Goal: Information Seeking & Learning: Learn about a topic

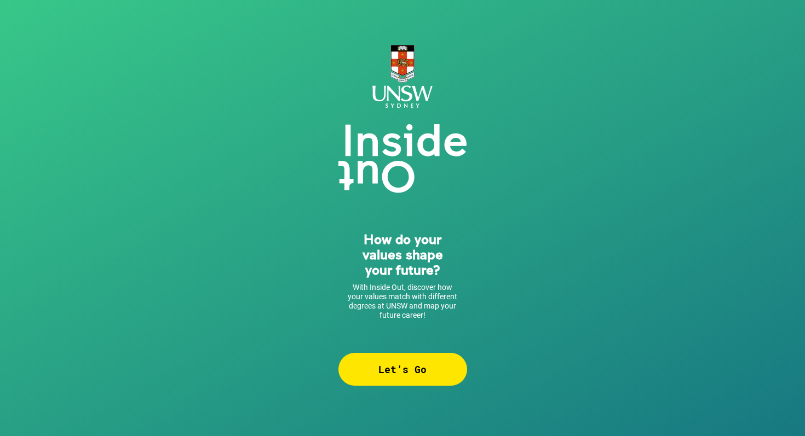
click at [412, 363] on div "Let’s Go" at bounding box center [402, 369] width 129 height 33
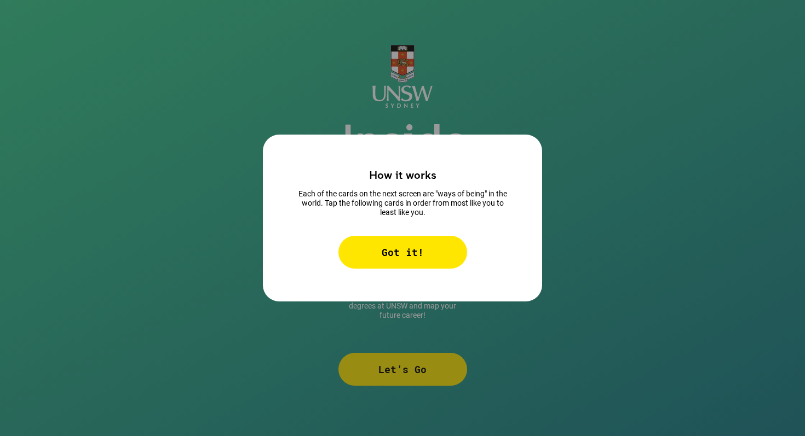
click at [398, 255] on div "Got it!" at bounding box center [402, 252] width 129 height 33
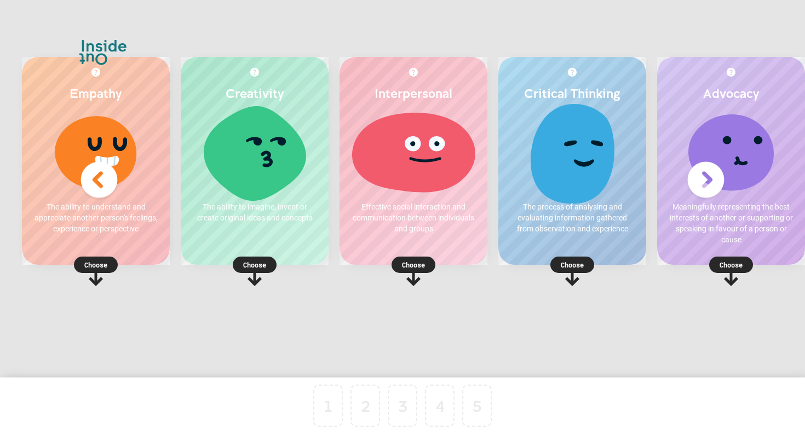
click at [570, 264] on p "Choose" at bounding box center [572, 264] width 148 height 11
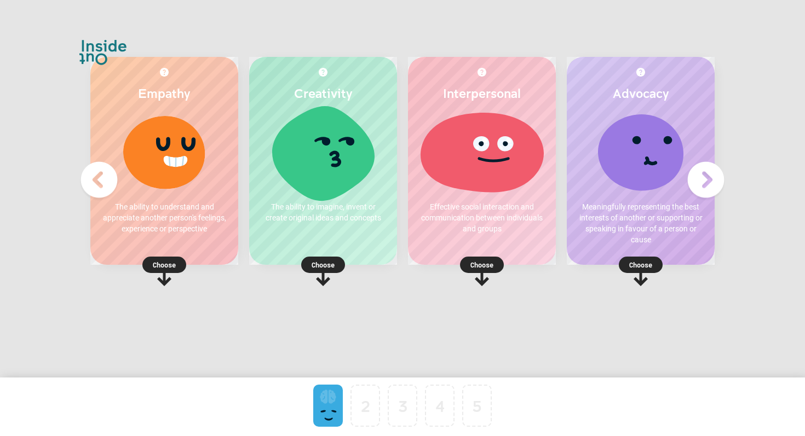
click at [478, 264] on p "Choose" at bounding box center [482, 264] width 148 height 11
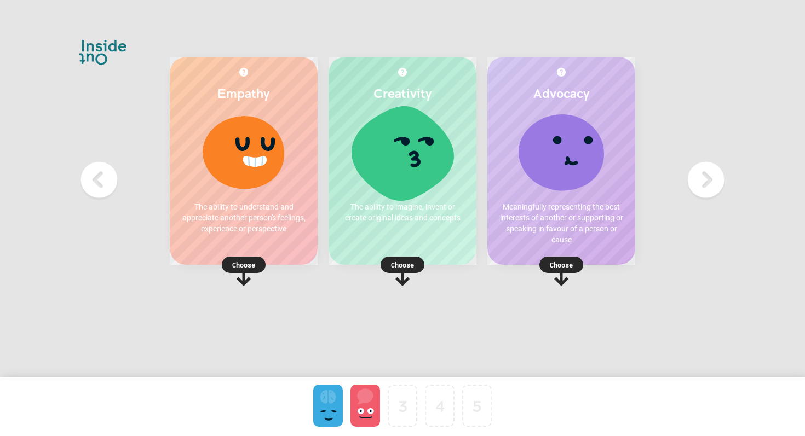
click at [390, 263] on p "Choose" at bounding box center [402, 264] width 148 height 11
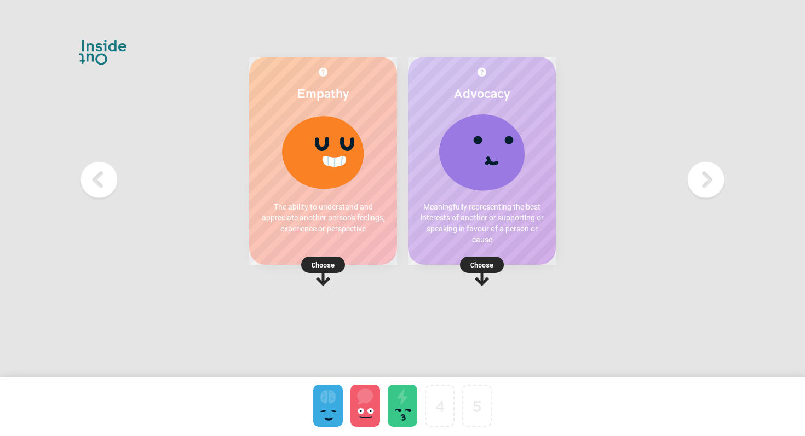
click at [309, 261] on rect at bounding box center [323, 265] width 44 height 16
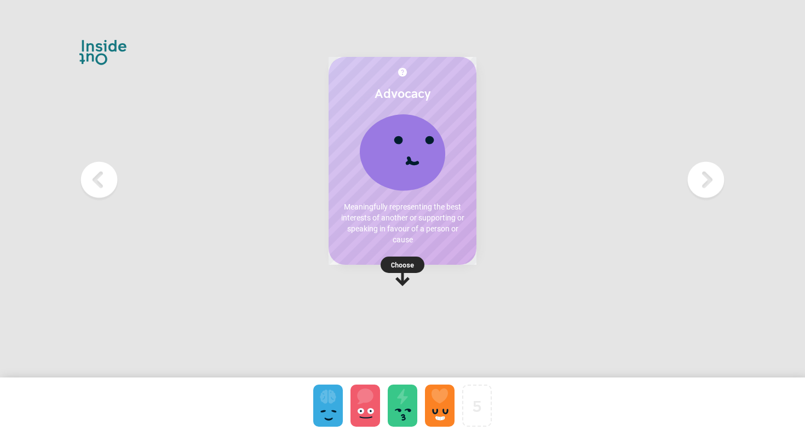
click at [414, 261] on rect at bounding box center [402, 265] width 44 height 16
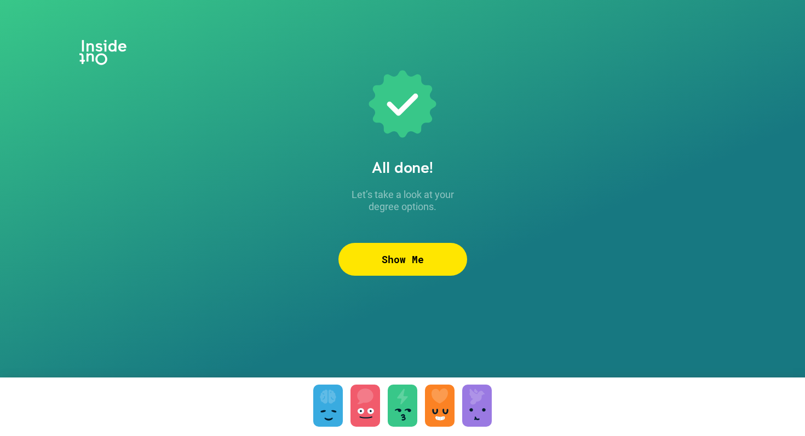
drag, startPoint x: 520, startPoint y: 286, endPoint x: 416, endPoint y: 298, distance: 104.1
click at [416, 298] on div "All done! Let’s take a look at your degree options. Show Me To pick up a dragga…" at bounding box center [402, 218] width 805 height 436
click at [415, 257] on div "Show Me" at bounding box center [402, 259] width 129 height 33
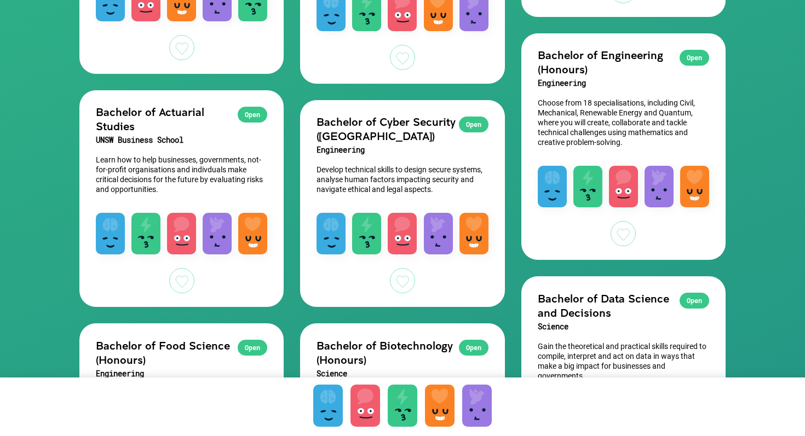
scroll to position [795, 0]
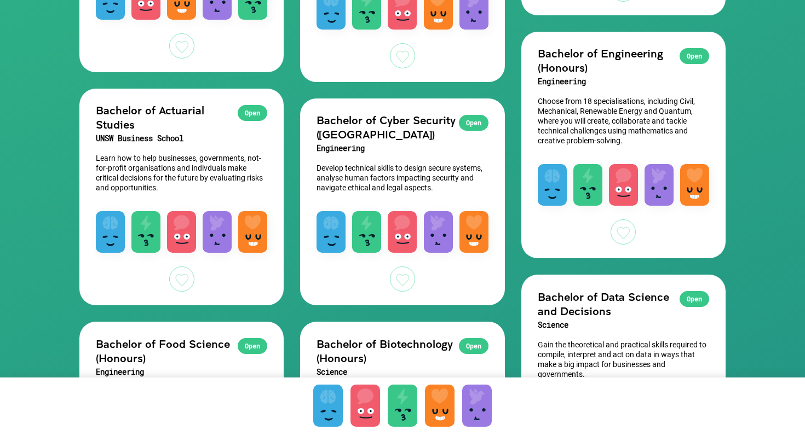
click at [685, 60] on div "Open" at bounding box center [694, 56] width 30 height 16
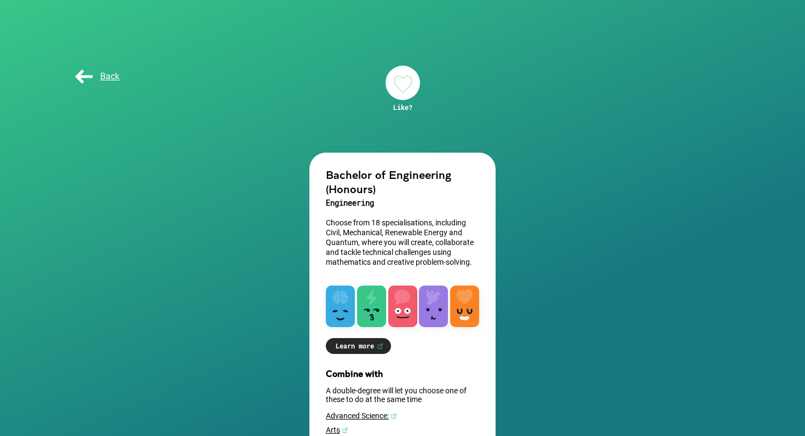
click at [86, 73] on span "Back" at bounding box center [96, 76] width 47 height 10
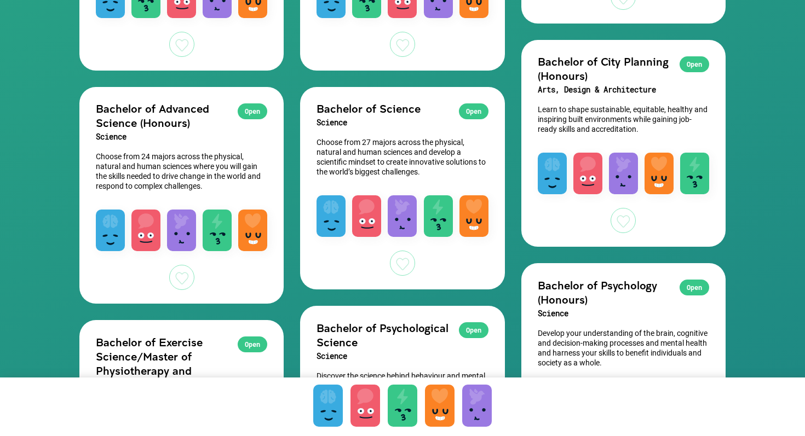
scroll to position [1266, 0]
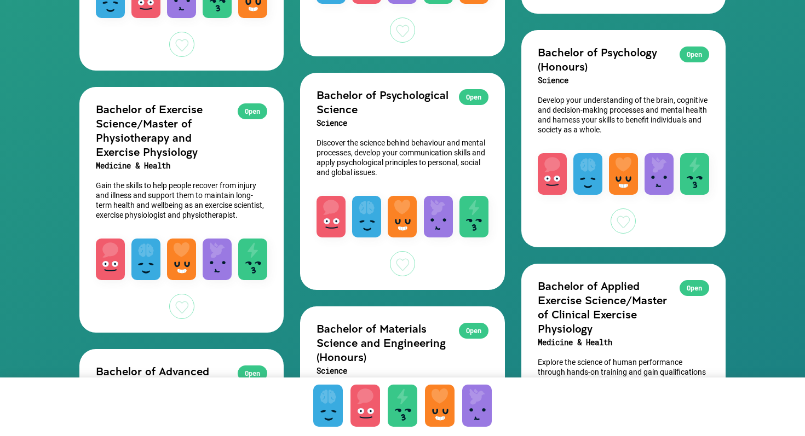
scroll to position [1498, 0]
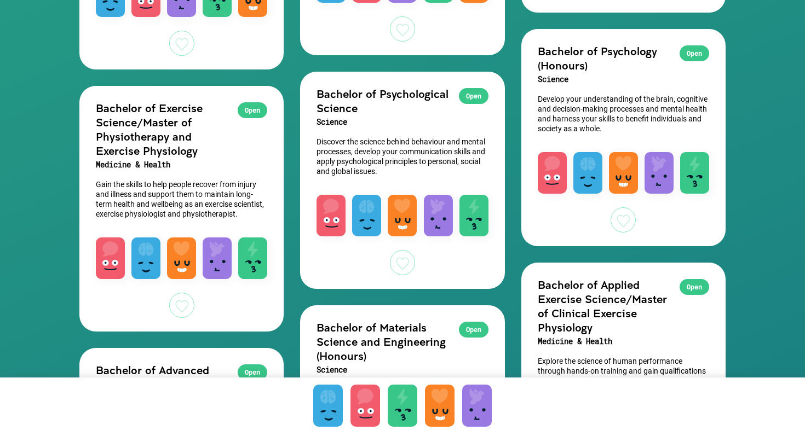
click at [753, 86] on div "Restart My Likes Degrees Open Bachelor of Aviation (Flying) Science Combine pra…" at bounding box center [402, 416] width 805 height 3829
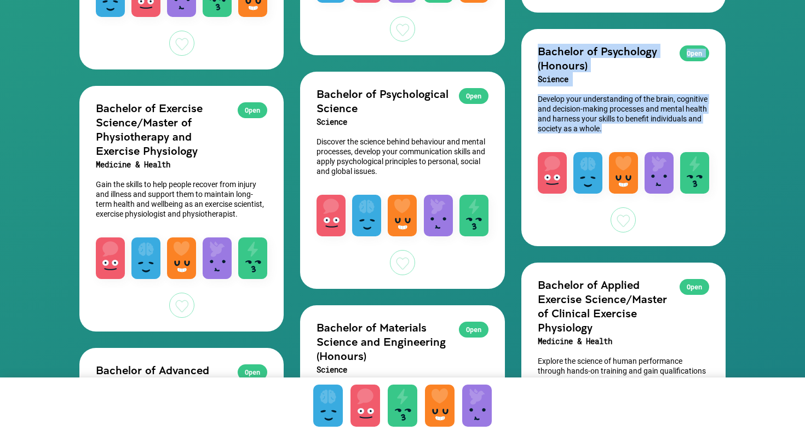
click at [764, 180] on div "Restart My Likes Degrees Open Bachelor of Aviation (Flying) Science Combine pra…" at bounding box center [402, 416] width 805 height 3829
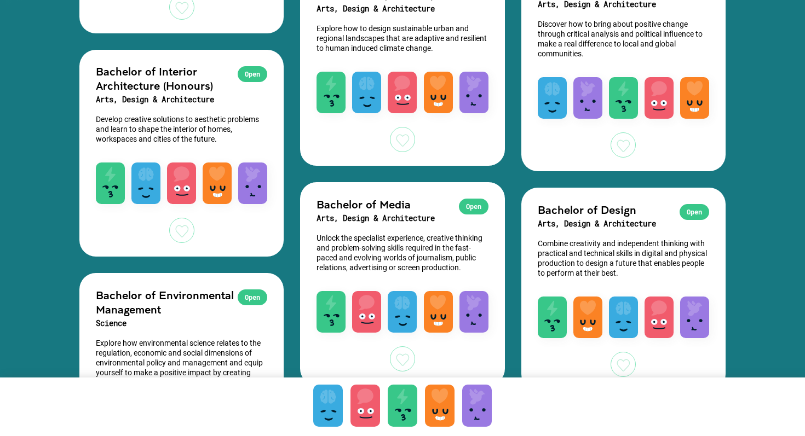
scroll to position [2463, 0]
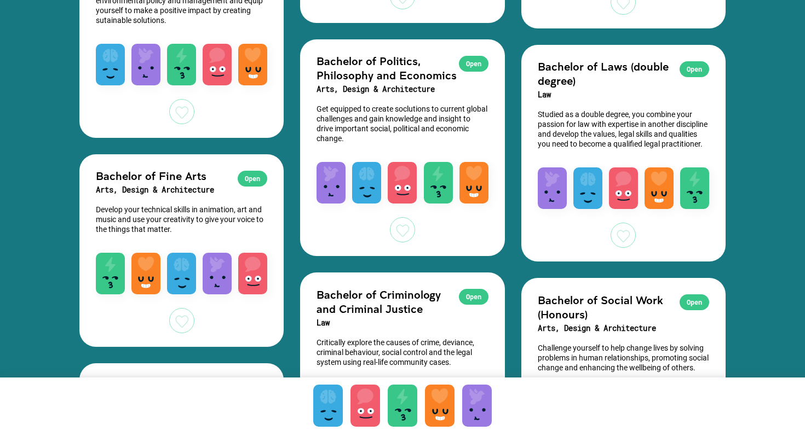
scroll to position [2899, 0]
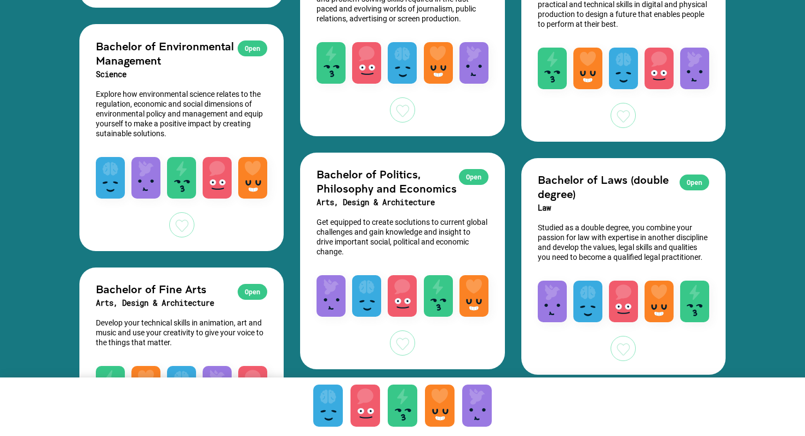
scroll to position [2791, 0]
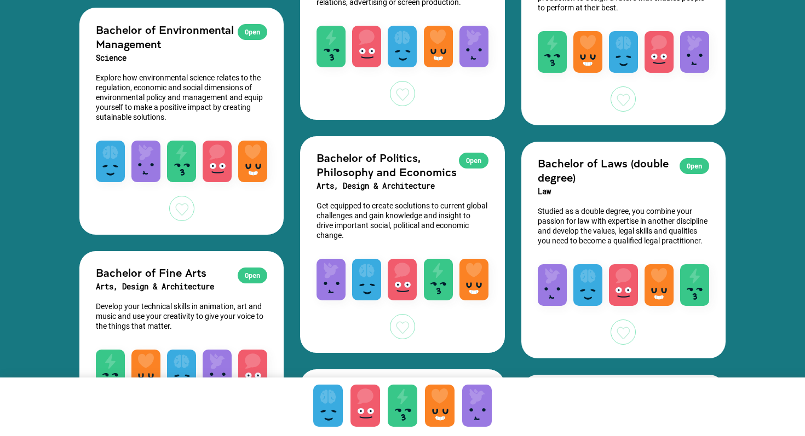
click at [470, 162] on div "Open" at bounding box center [474, 161] width 30 height 16
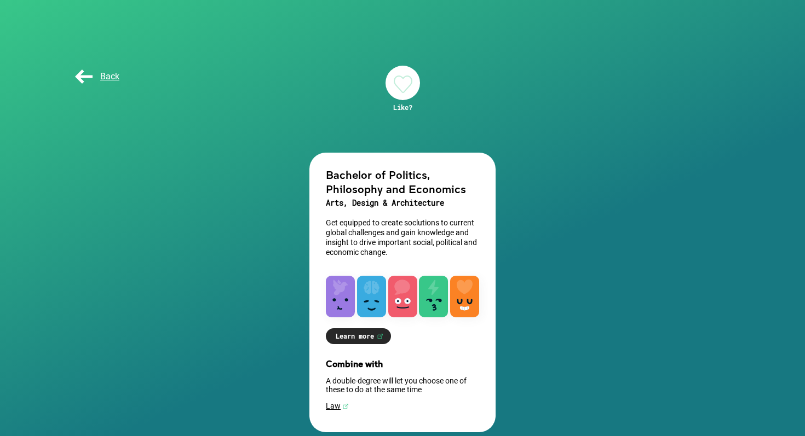
click at [368, 339] on link "Learn more" at bounding box center [358, 336] width 65 height 16
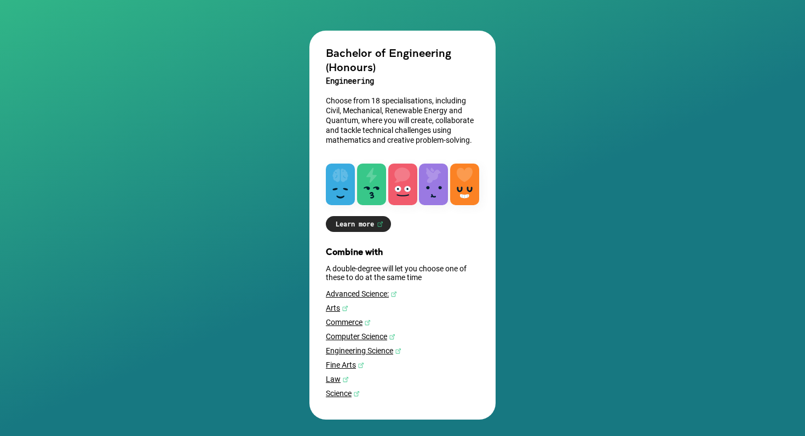
scroll to position [125, 0]
click at [366, 224] on link "Learn more" at bounding box center [358, 224] width 65 height 16
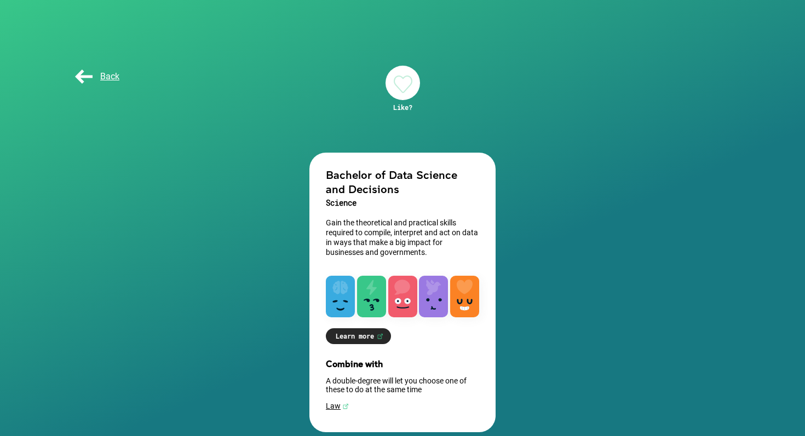
scroll to position [13, 0]
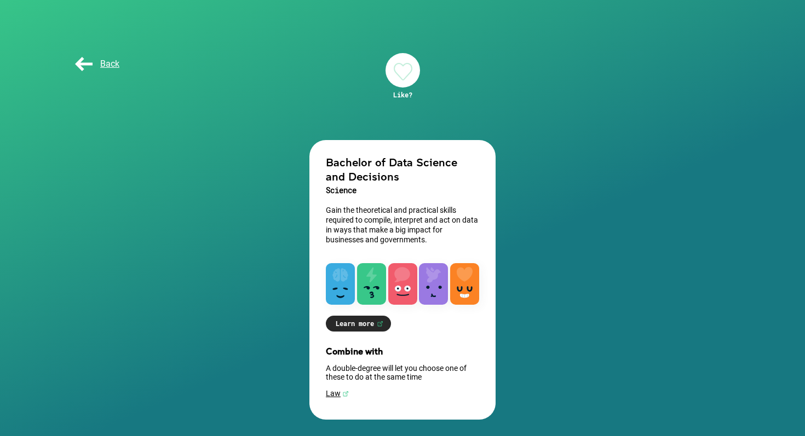
click at [375, 321] on link "Learn more" at bounding box center [358, 324] width 65 height 16
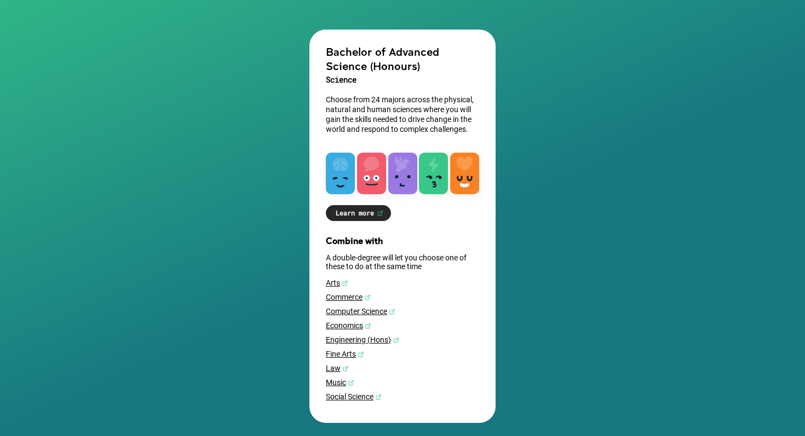
scroll to position [129, 0]
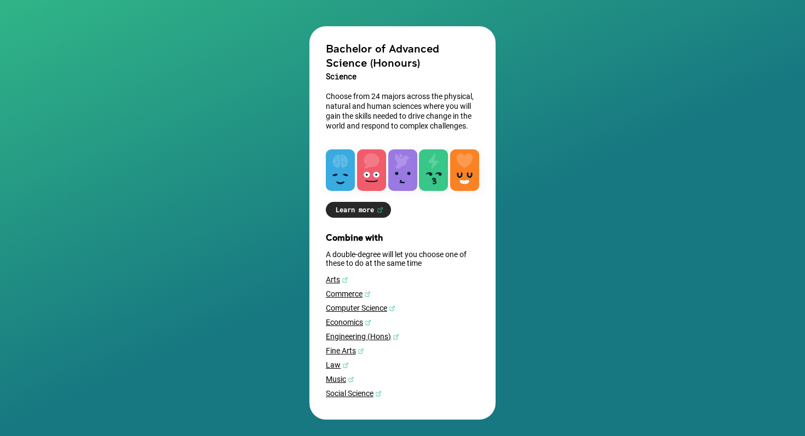
click at [367, 210] on link "Learn more" at bounding box center [358, 210] width 65 height 16
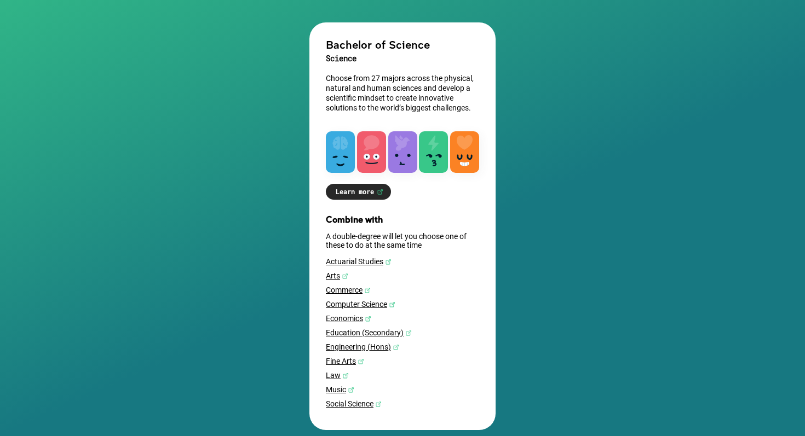
scroll to position [144, 0]
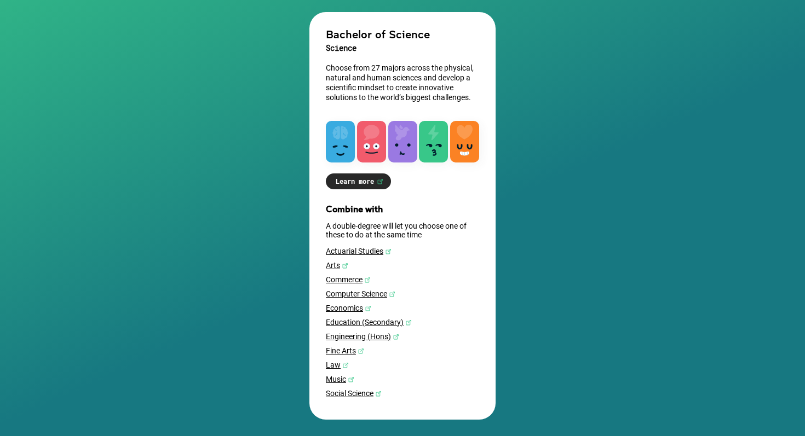
click at [350, 180] on link "Learn more" at bounding box center [358, 181] width 65 height 16
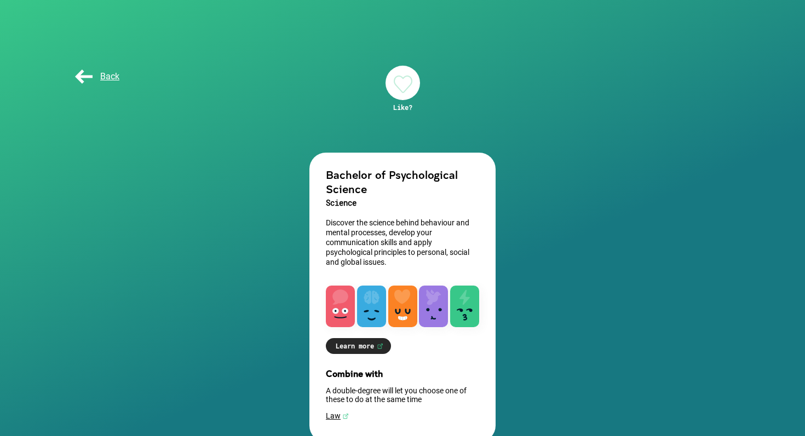
scroll to position [23, 0]
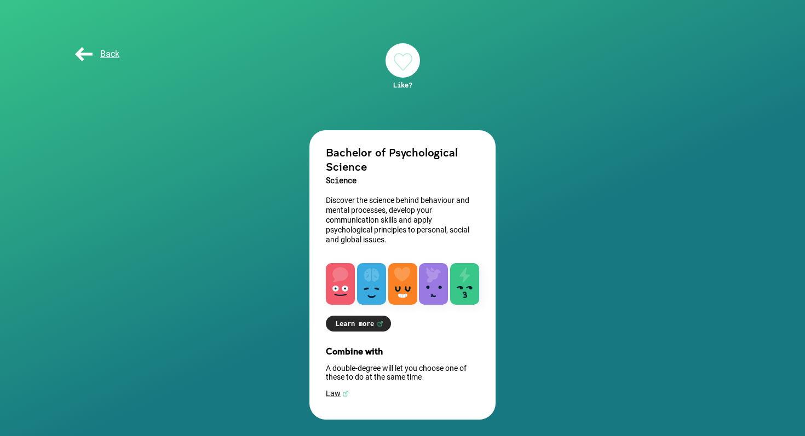
click at [369, 320] on link "Learn more" at bounding box center [358, 324] width 65 height 16
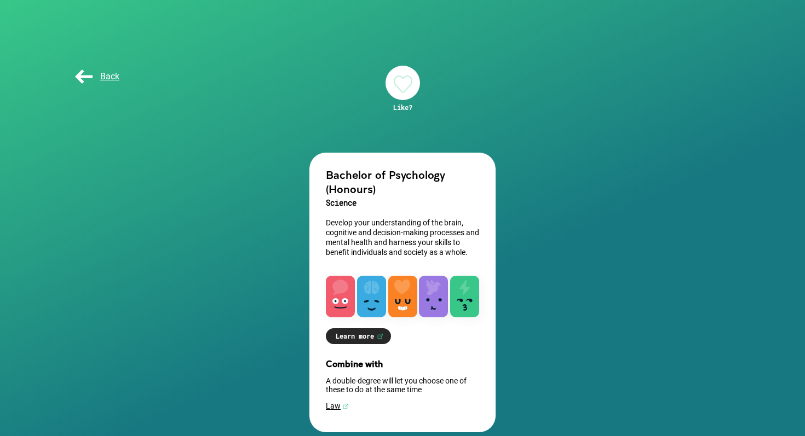
scroll to position [13, 0]
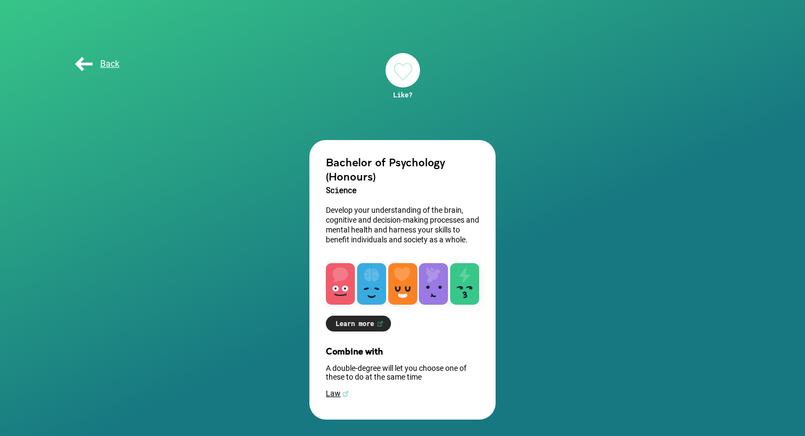
click at [371, 322] on link "Learn more" at bounding box center [358, 324] width 65 height 16
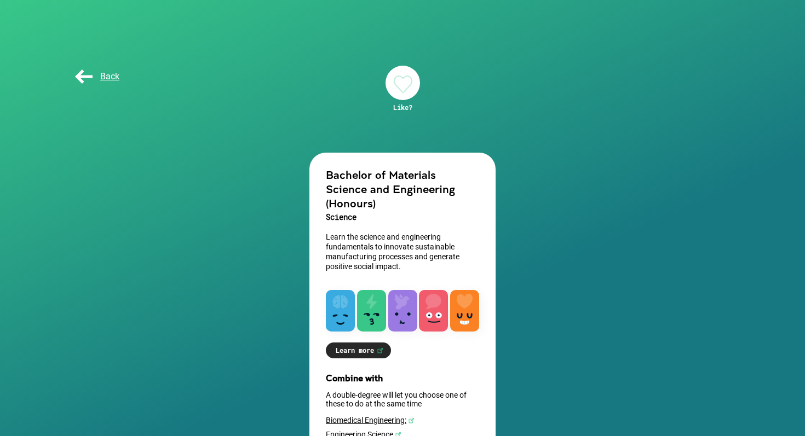
scroll to position [42, 0]
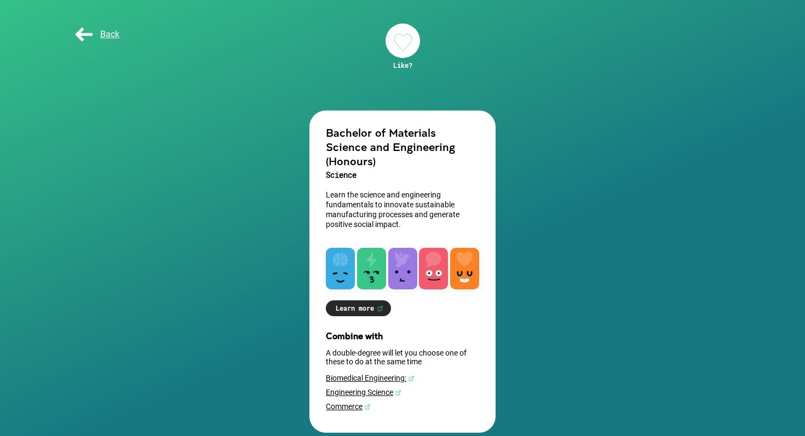
click at [377, 300] on link "Learn more" at bounding box center [358, 308] width 65 height 16
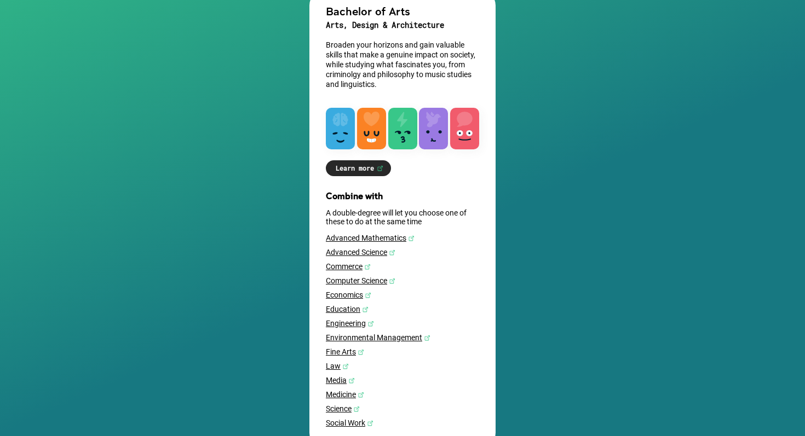
scroll to position [158, 0]
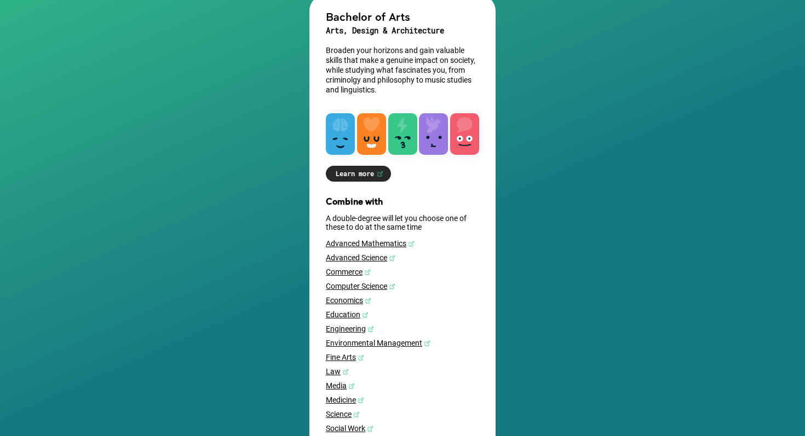
click at [359, 169] on link "Learn more" at bounding box center [358, 174] width 65 height 16
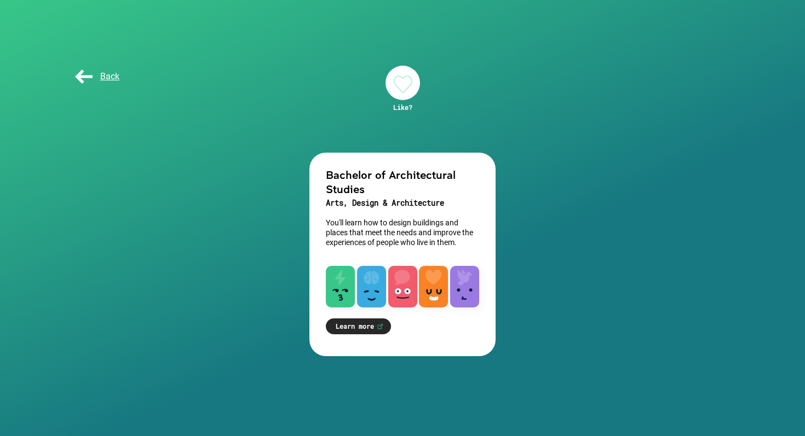
click at [374, 330] on link "Learn more" at bounding box center [358, 327] width 65 height 16
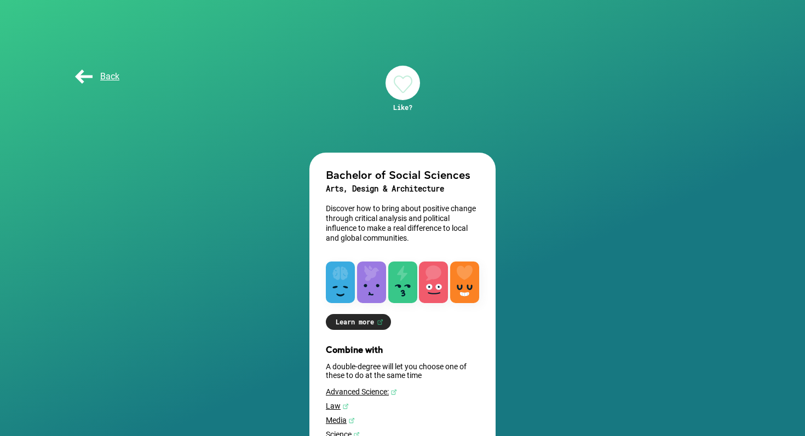
scroll to position [43, 0]
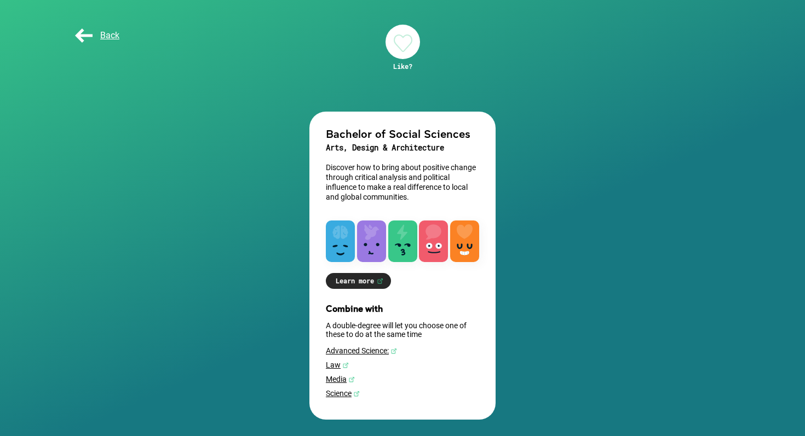
click at [365, 276] on link "Learn more" at bounding box center [358, 281] width 65 height 16
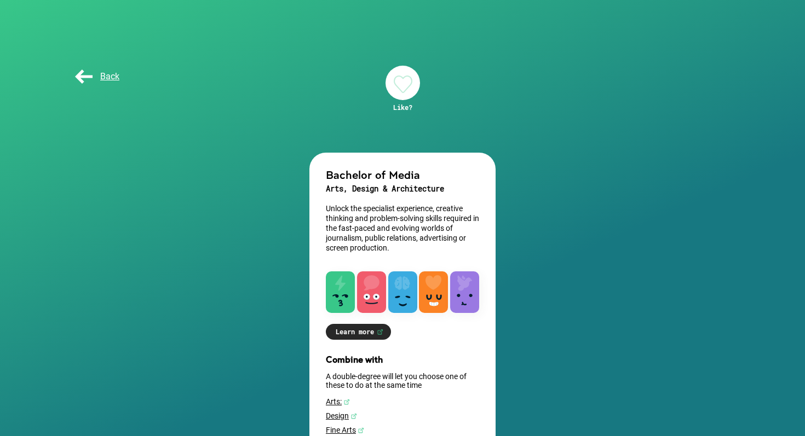
scroll to position [53, 0]
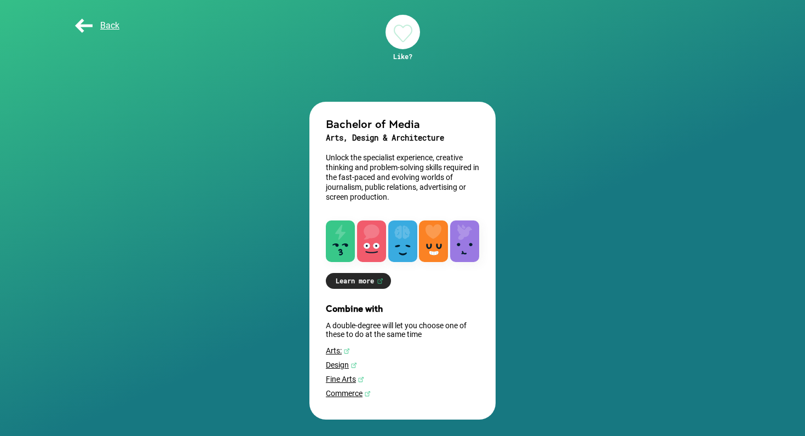
click at [362, 282] on link "Learn more" at bounding box center [358, 281] width 65 height 16
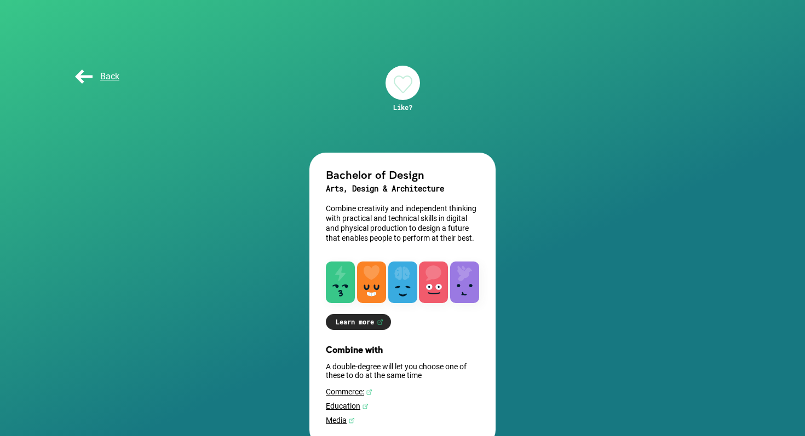
scroll to position [28, 0]
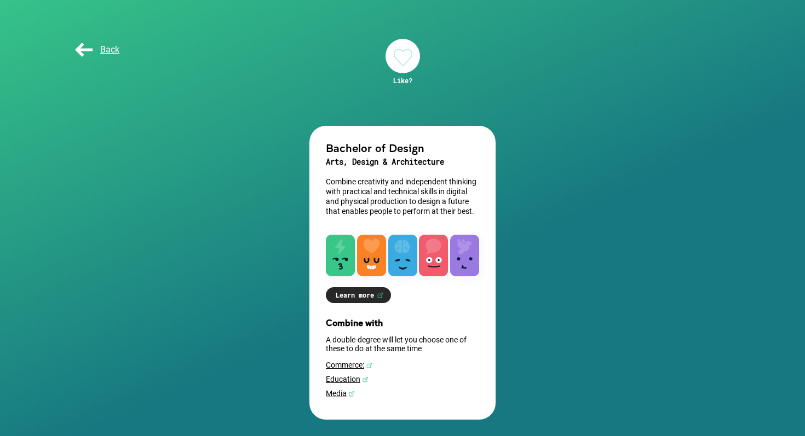
click at [371, 298] on link "Learn more" at bounding box center [358, 295] width 65 height 16
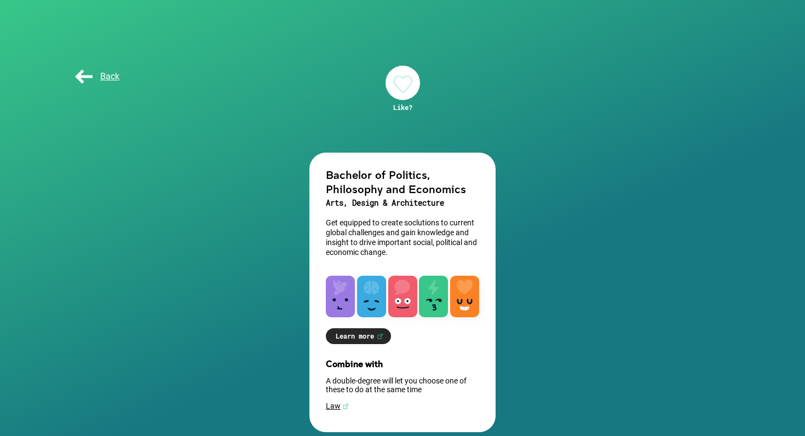
scroll to position [13, 0]
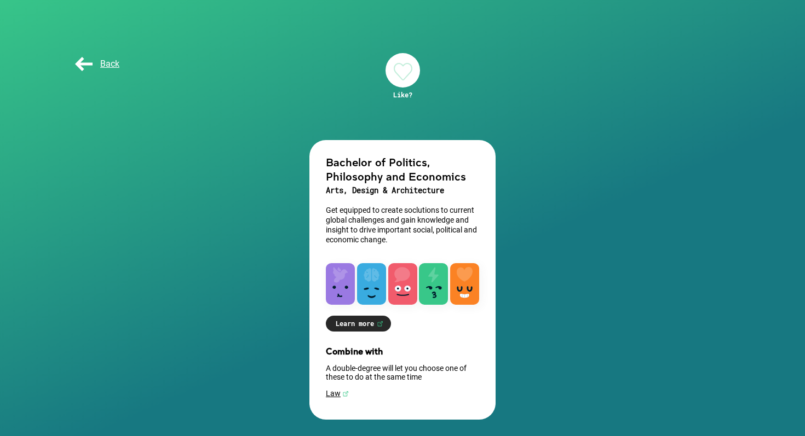
click at [374, 319] on link "Learn more" at bounding box center [358, 324] width 65 height 16
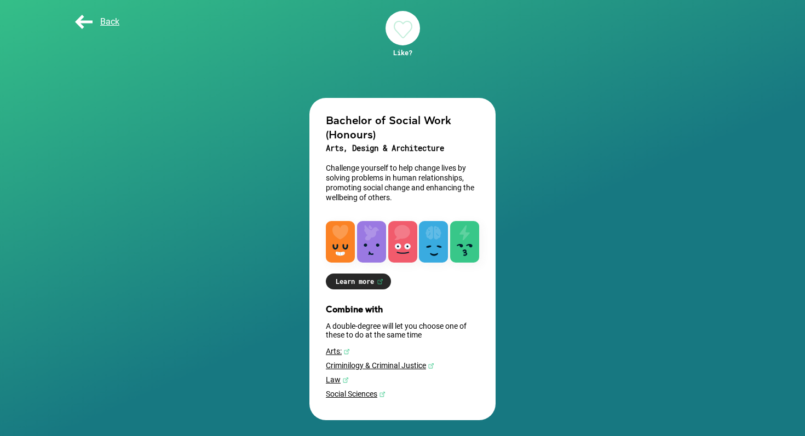
scroll to position [57, 0]
click at [373, 281] on link "Learn more" at bounding box center [358, 281] width 65 height 16
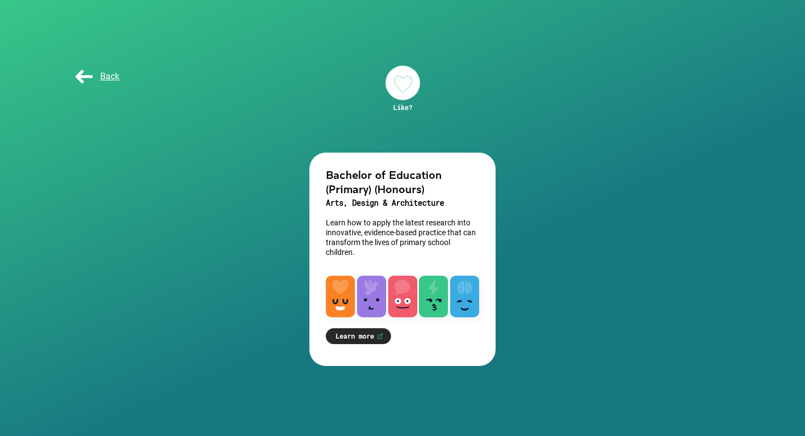
click at [367, 333] on link "Learn more" at bounding box center [358, 336] width 65 height 16
